Goal: Download file/media

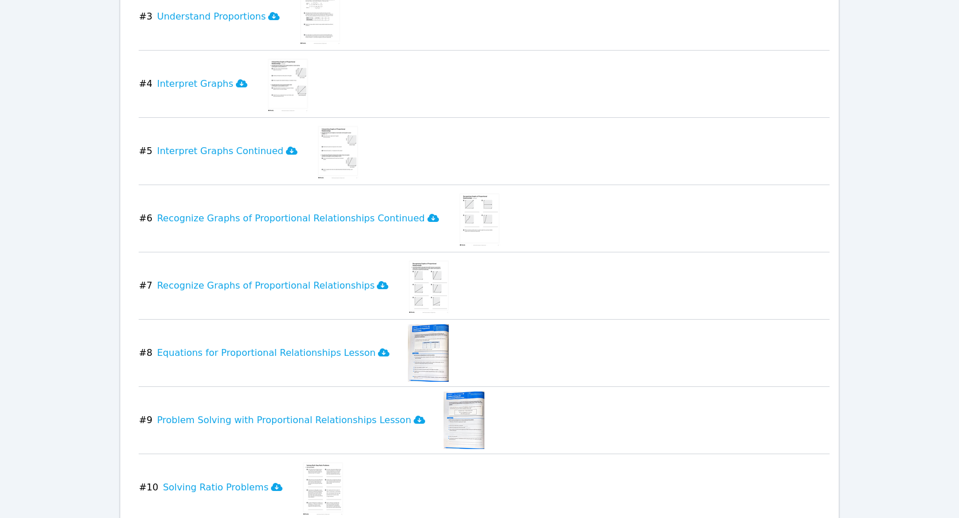
scroll to position [985, 0]
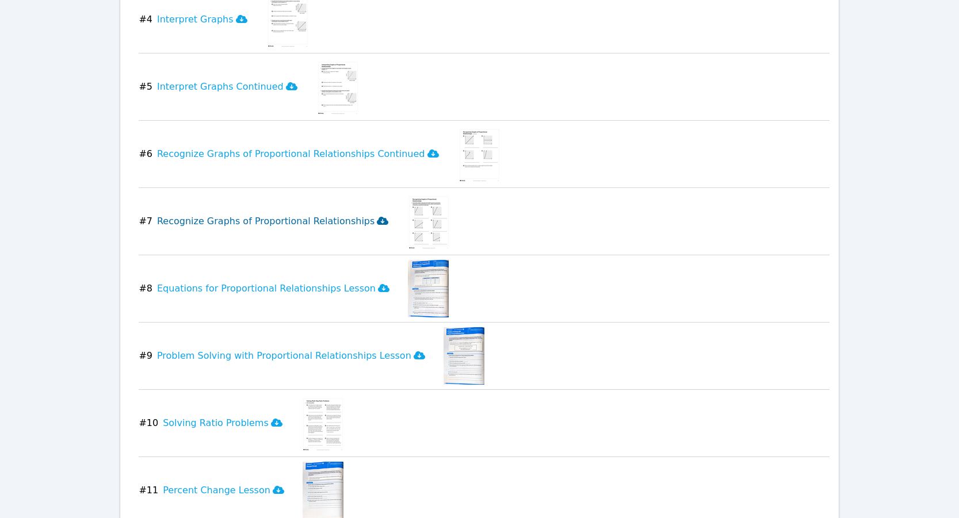
click at [377, 216] on icon at bounding box center [383, 220] width 12 height 9
click at [427, 150] on icon at bounding box center [433, 154] width 12 height 8
click at [286, 82] on icon at bounding box center [292, 86] width 12 height 8
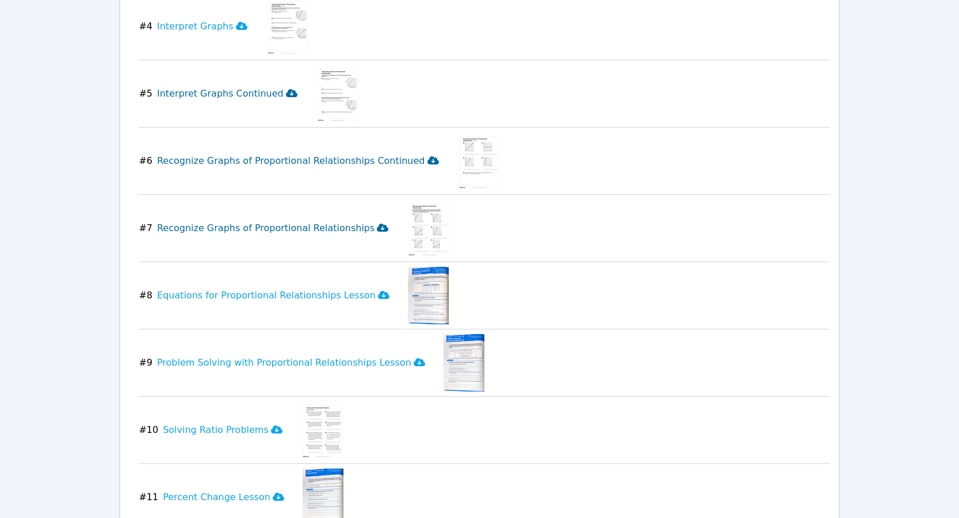
scroll to position [956, 0]
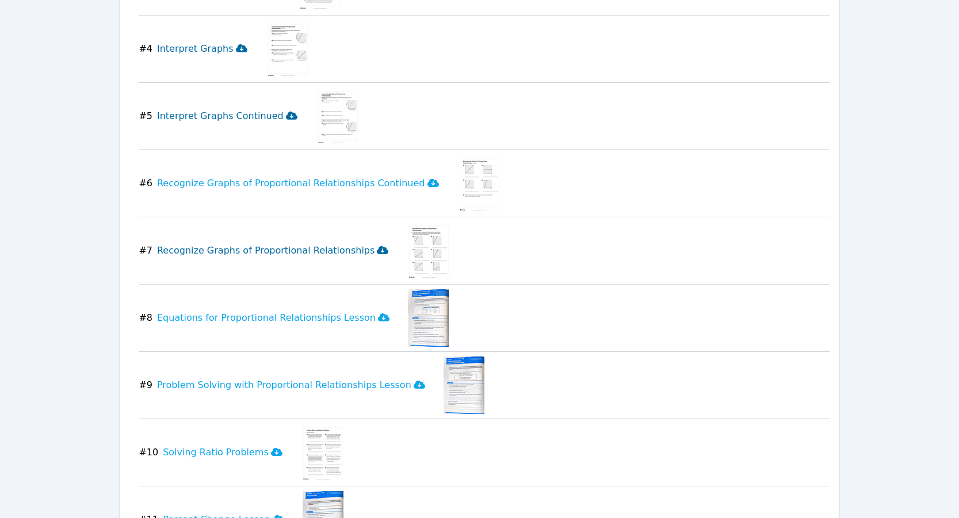
click at [236, 44] on icon at bounding box center [242, 48] width 12 height 8
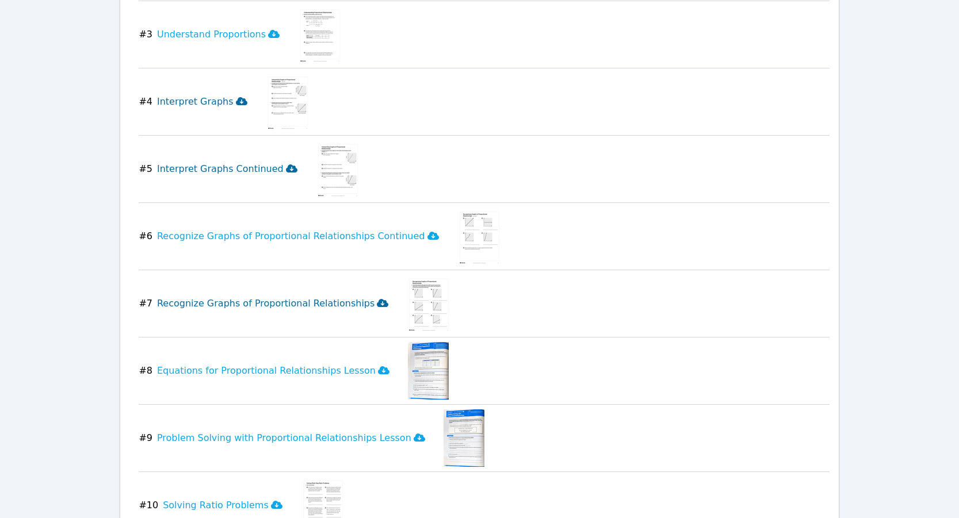
scroll to position [857, 0]
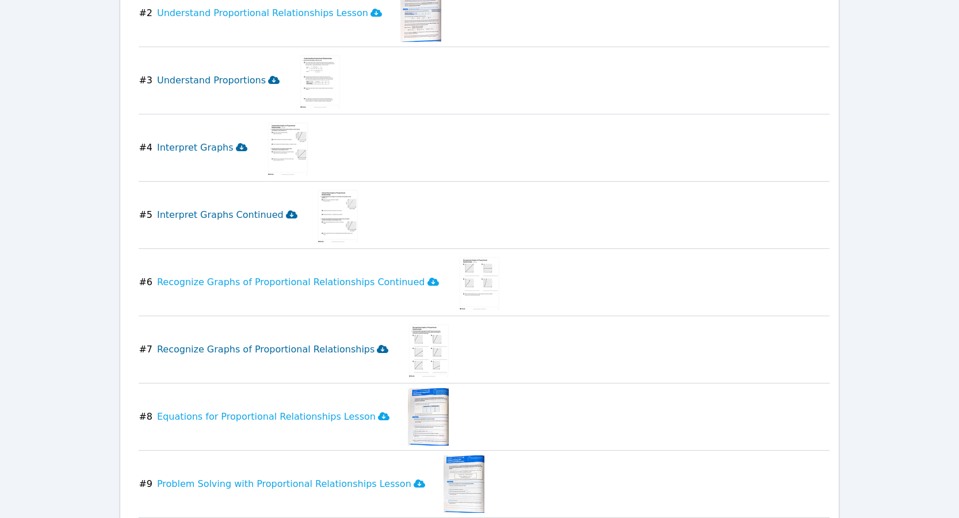
click at [268, 76] on icon at bounding box center [274, 80] width 12 height 8
click at [427, 278] on icon at bounding box center [433, 282] width 12 height 8
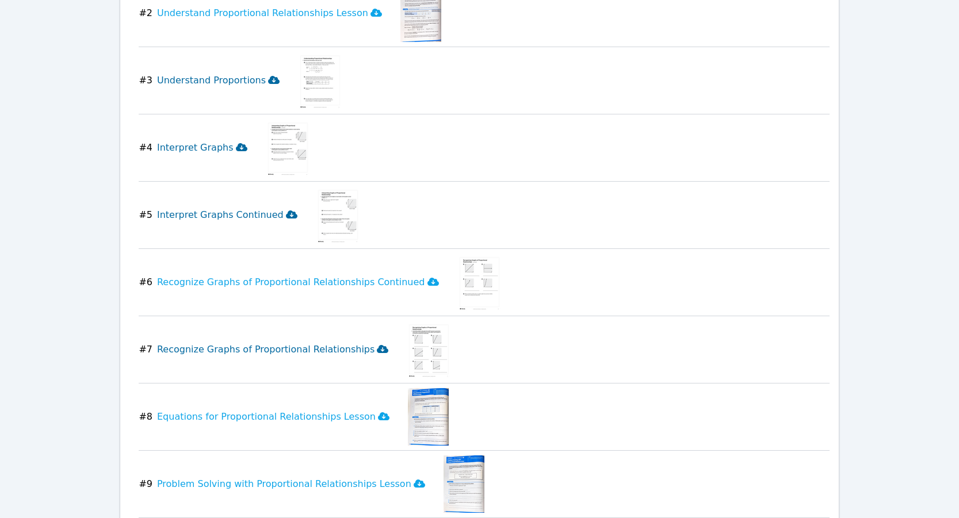
click at [427, 278] on icon at bounding box center [433, 282] width 12 height 8
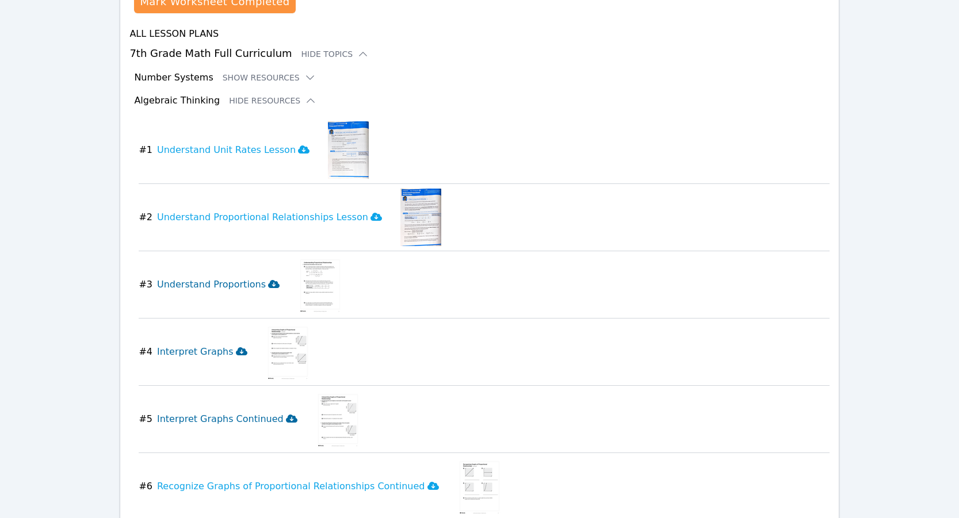
scroll to position [615, 0]
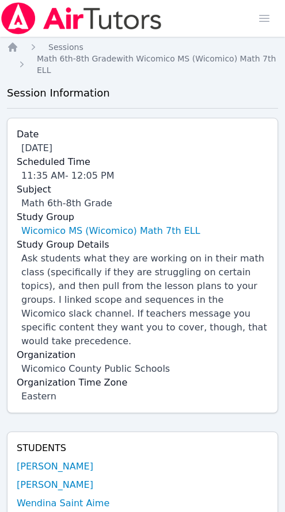
scroll to position [801, 0]
